Goal: Check status: Check status

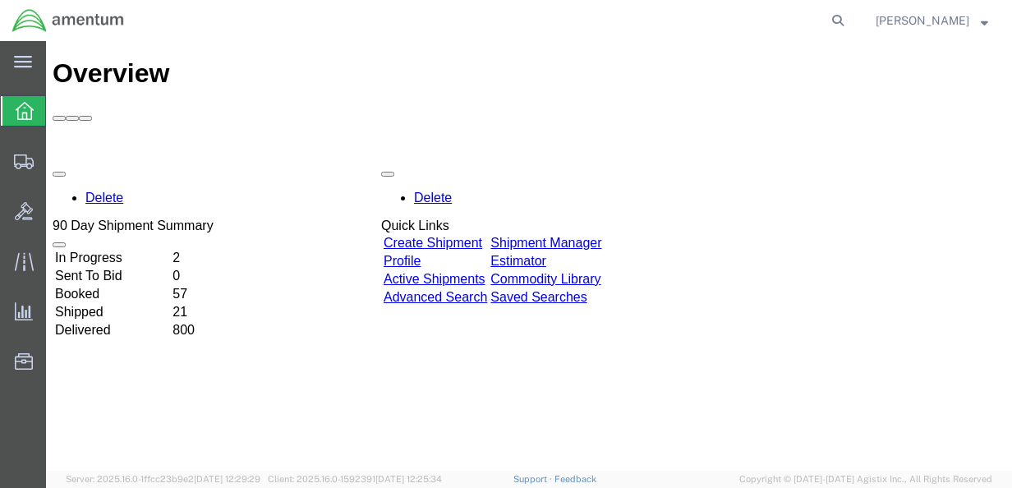
click at [590, 236] on link "Shipment Manager" at bounding box center [546, 243] width 111 height 14
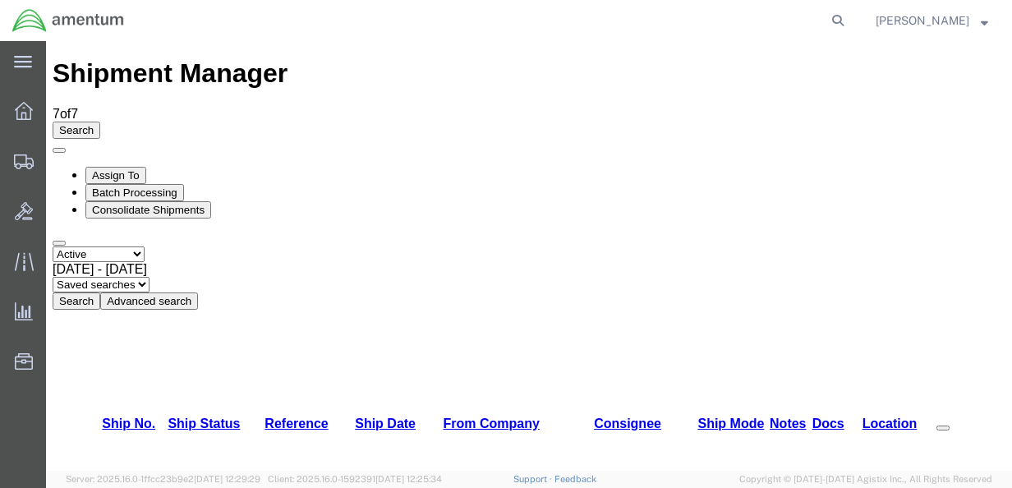
click at [354, 262] on div "[DATE] - [DATE]" at bounding box center [529, 269] width 953 height 15
click at [145, 246] on select "Select status Active All Shipments Approved Booked Canceled Delivered Denied Ne…" at bounding box center [99, 254] width 92 height 16
select select "ALL"
click at [53, 246] on select "Select status Active All Shipments Approved Booked Canceled Delivered Denied Ne…" at bounding box center [99, 254] width 92 height 16
click at [100, 293] on button "Search" at bounding box center [77, 301] width 48 height 17
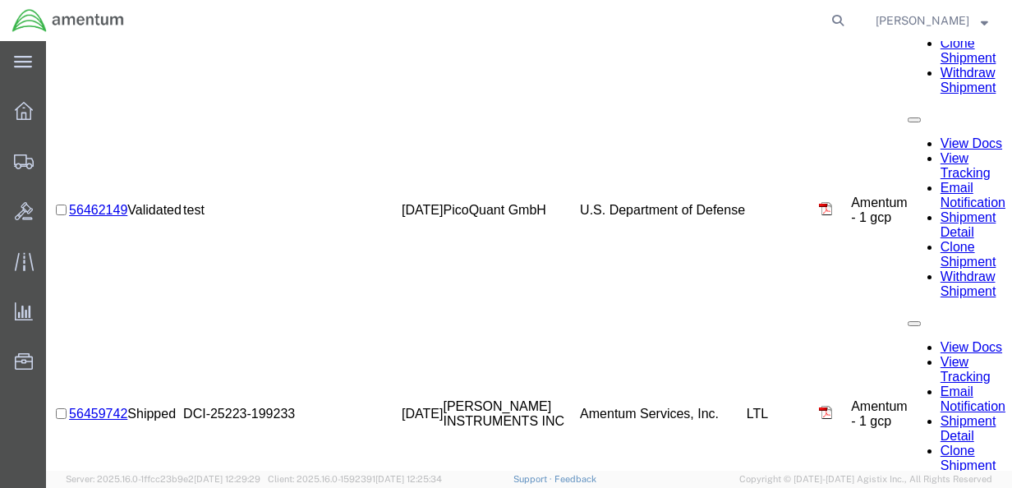
scroll to position [4992, 0]
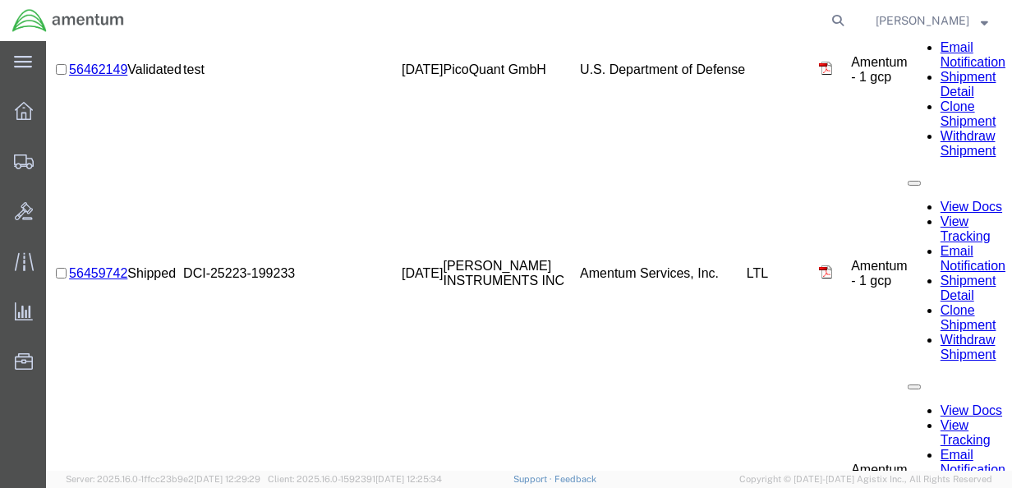
scroll to position [5074, 0]
